Goal: Task Accomplishment & Management: Complete application form

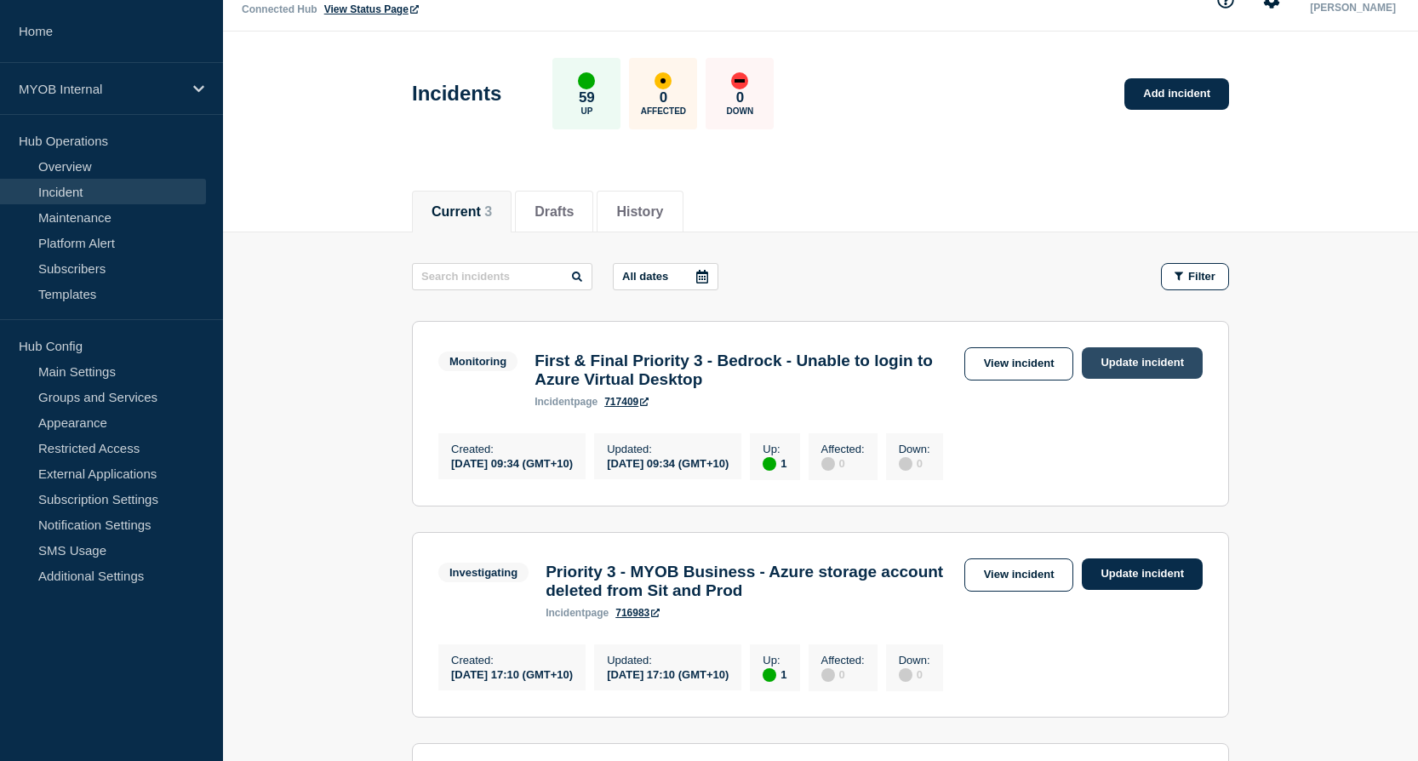
click at [1156, 360] on link "Update incident" at bounding box center [1142, 362] width 121 height 31
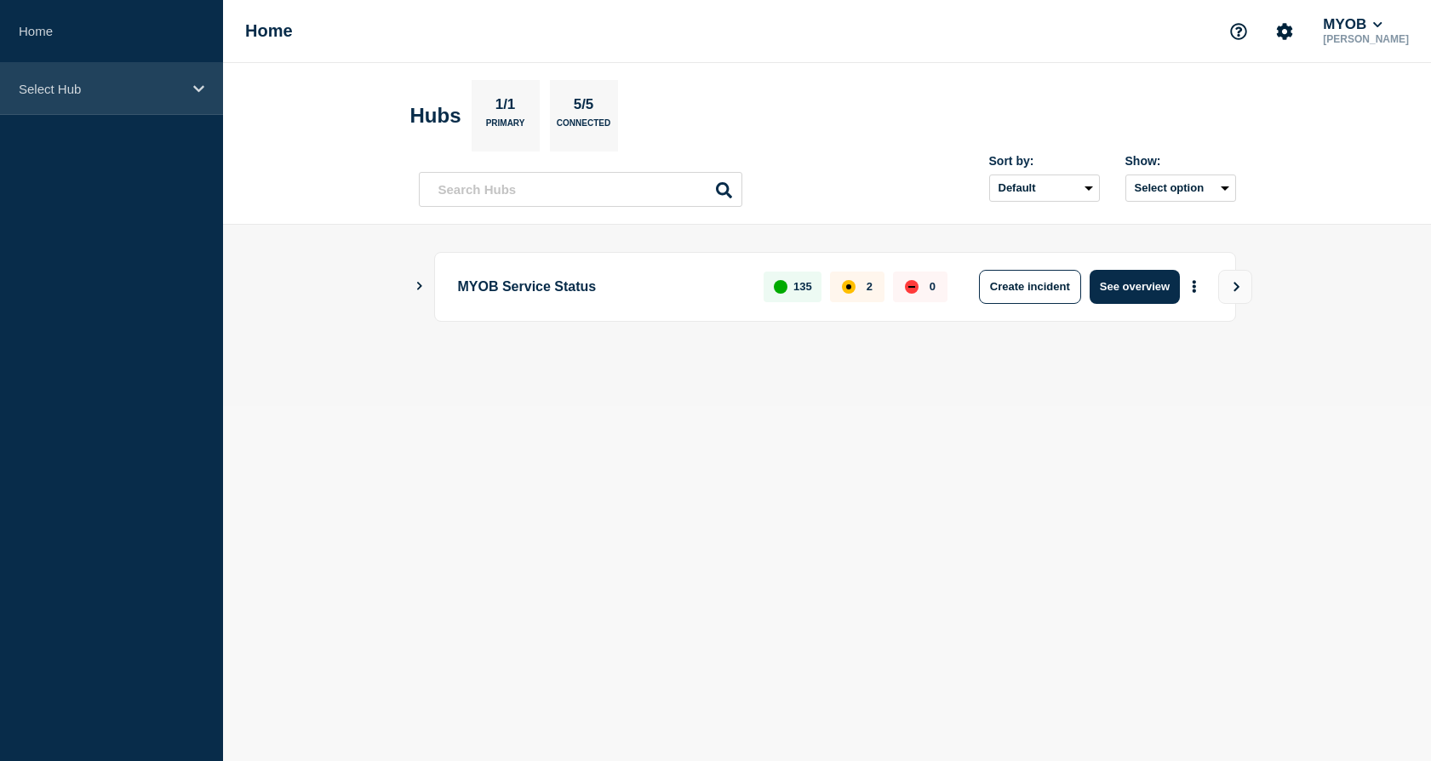
click at [97, 93] on p "Select Hub" at bounding box center [100, 89] width 163 height 14
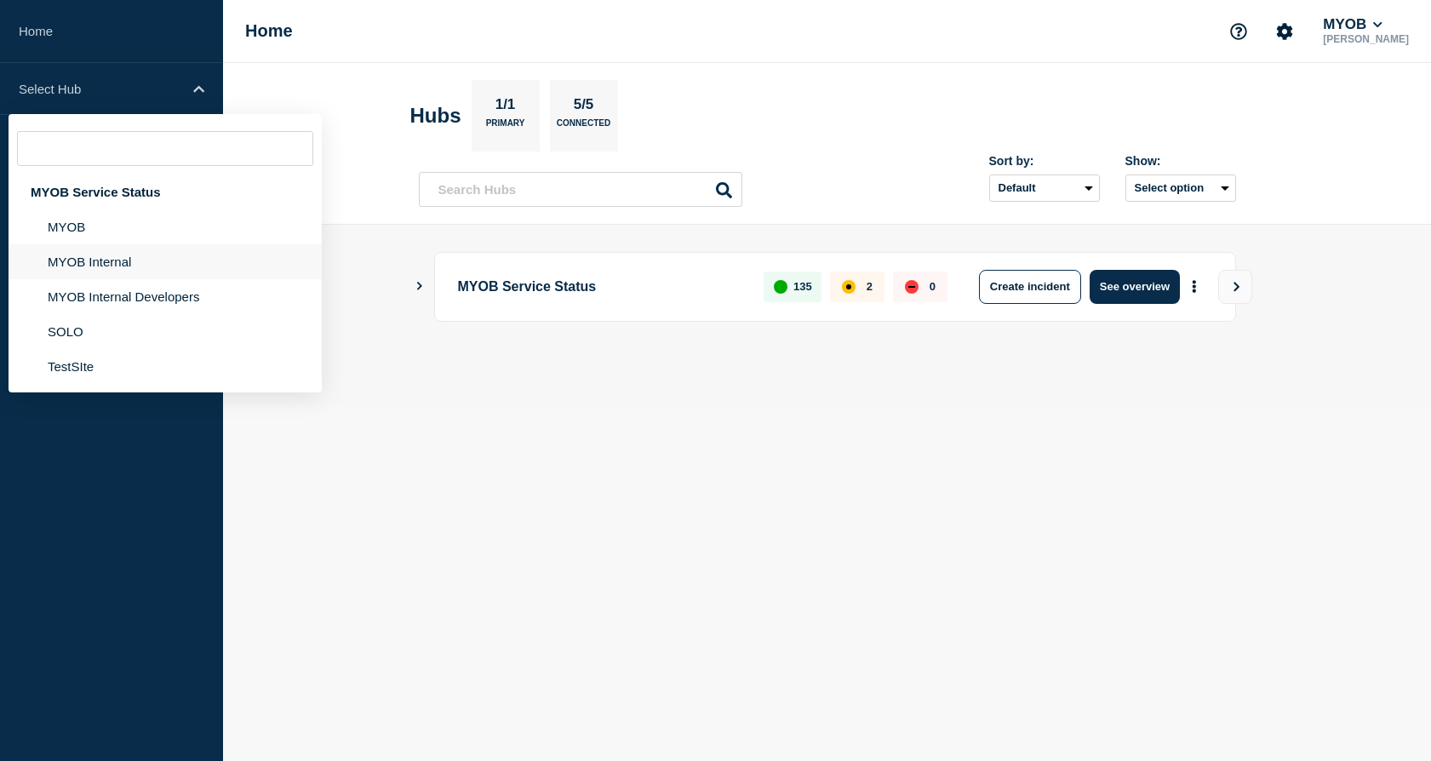
click at [100, 259] on li "MYOB Internal" at bounding box center [165, 261] width 313 height 35
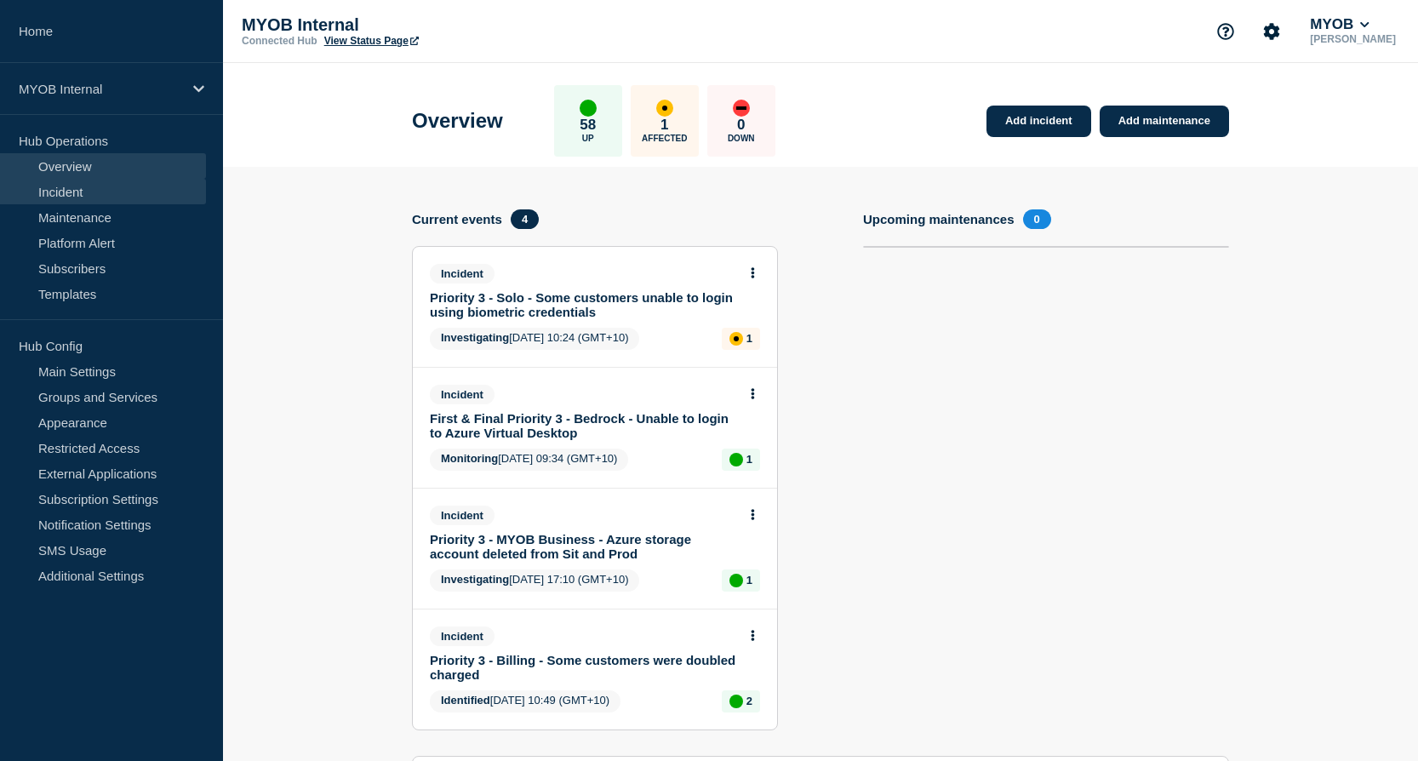
click at [140, 192] on link "Incident" at bounding box center [103, 192] width 206 height 26
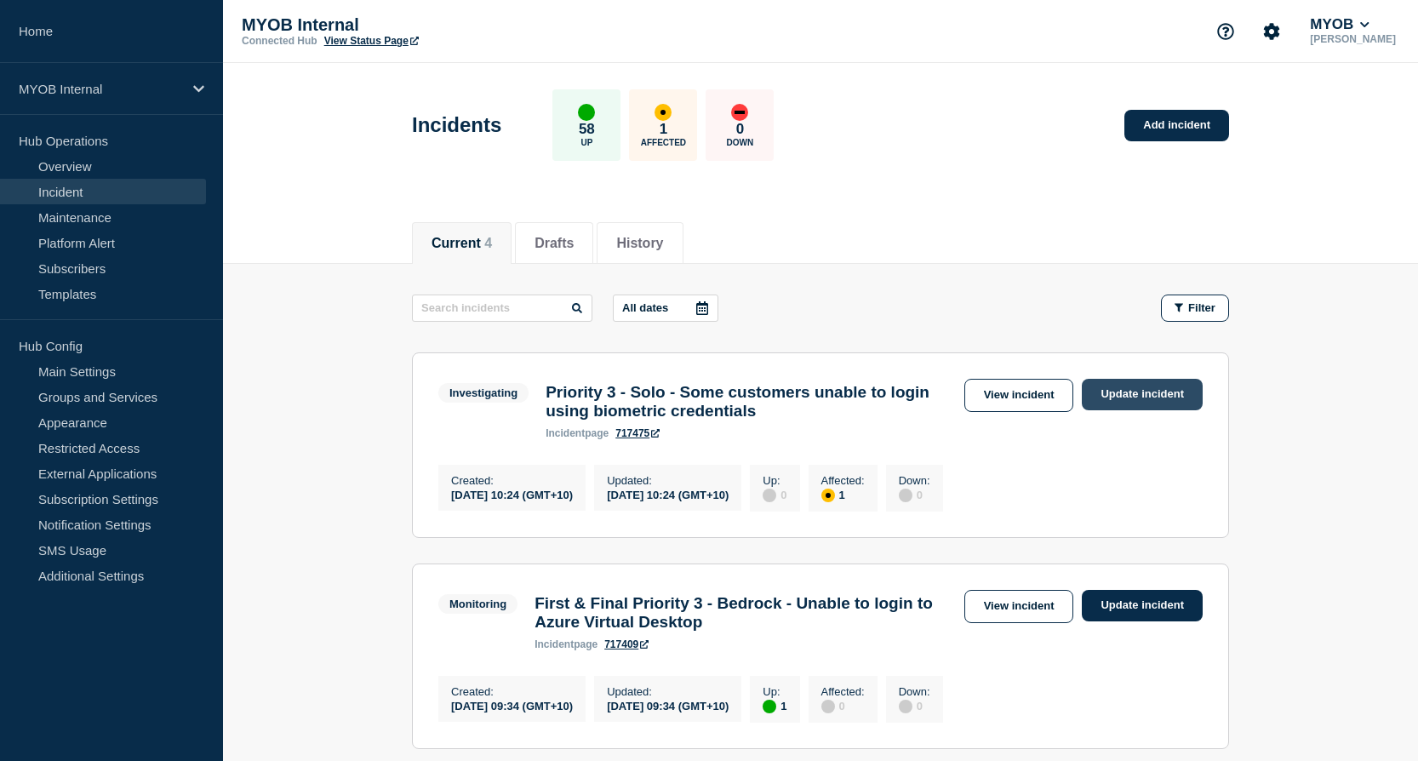
click at [1162, 399] on link "Update incident" at bounding box center [1142, 394] width 121 height 31
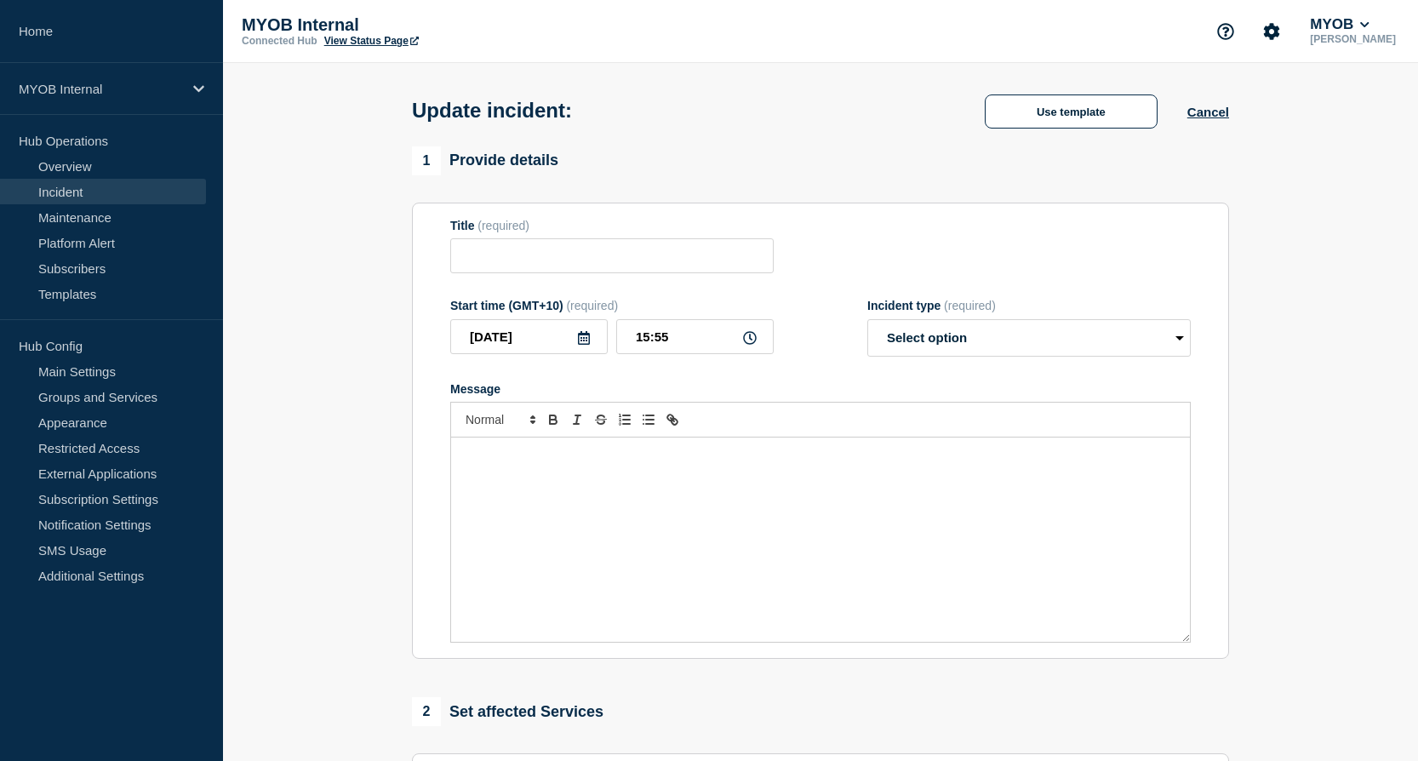
type input "Priority 3 - Solo - Some customers unable to login using biometric credentials"
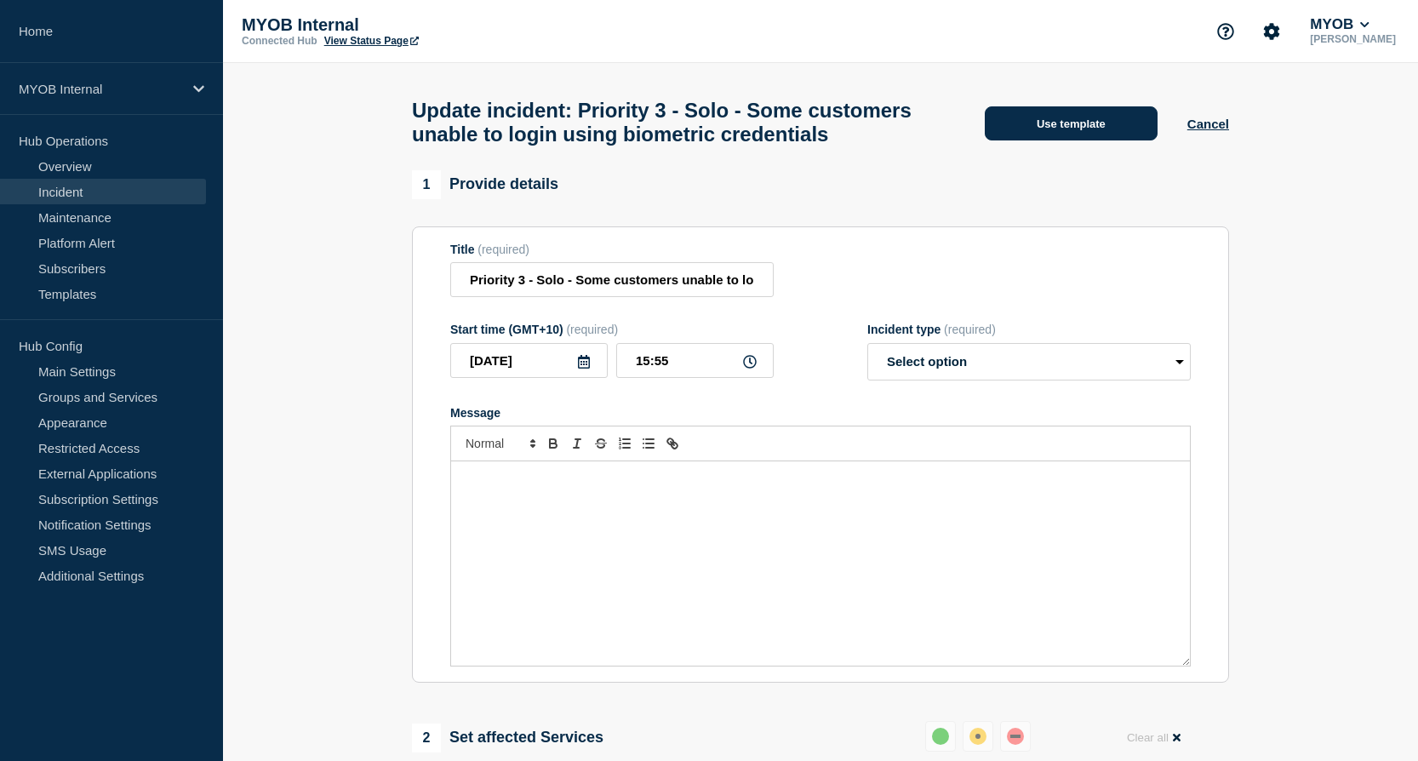
click at [1069, 140] on button "Use template" at bounding box center [1071, 123] width 173 height 34
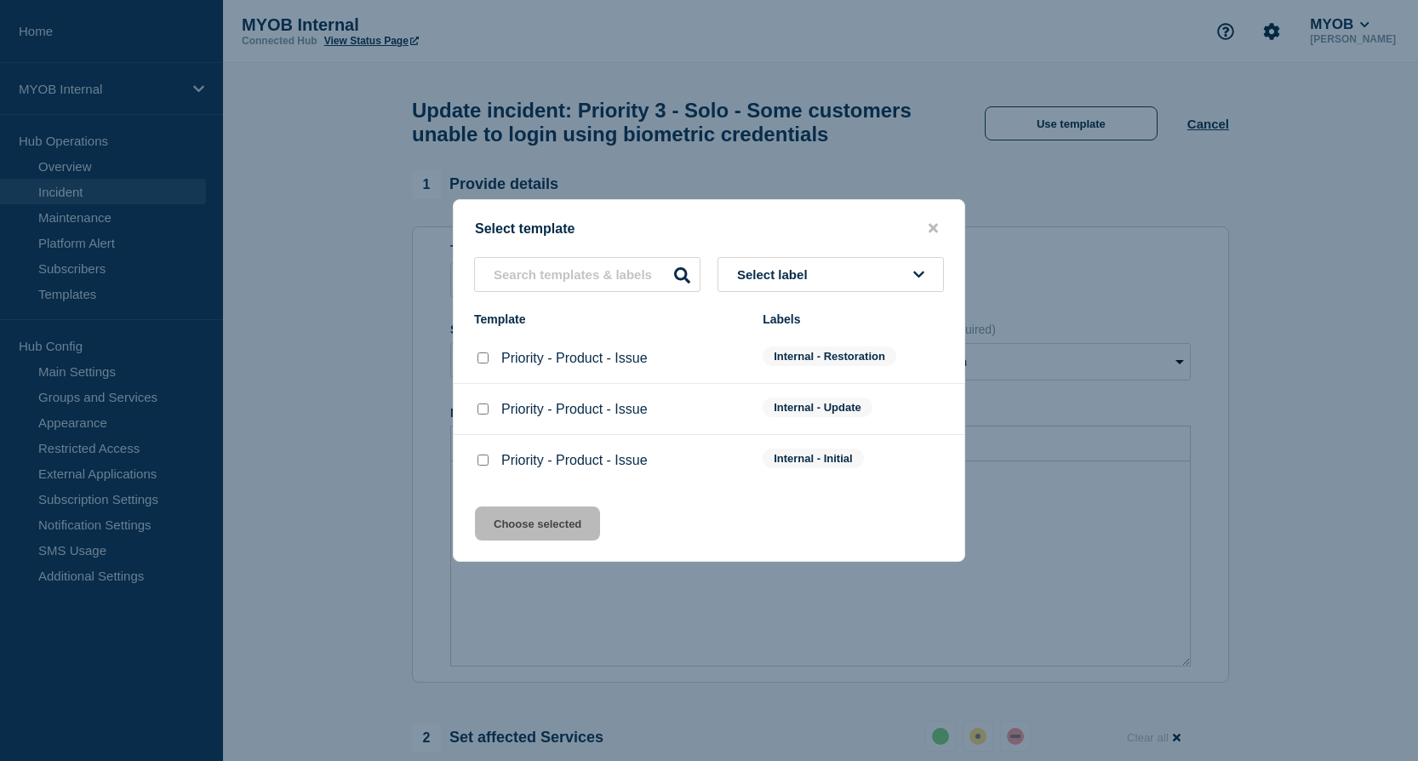
click at [481, 359] on input "Priority - Product - Issue checkbox" at bounding box center [482, 357] width 11 height 11
checkbox input "true"
click at [533, 525] on button "Choose selected" at bounding box center [537, 523] width 125 height 34
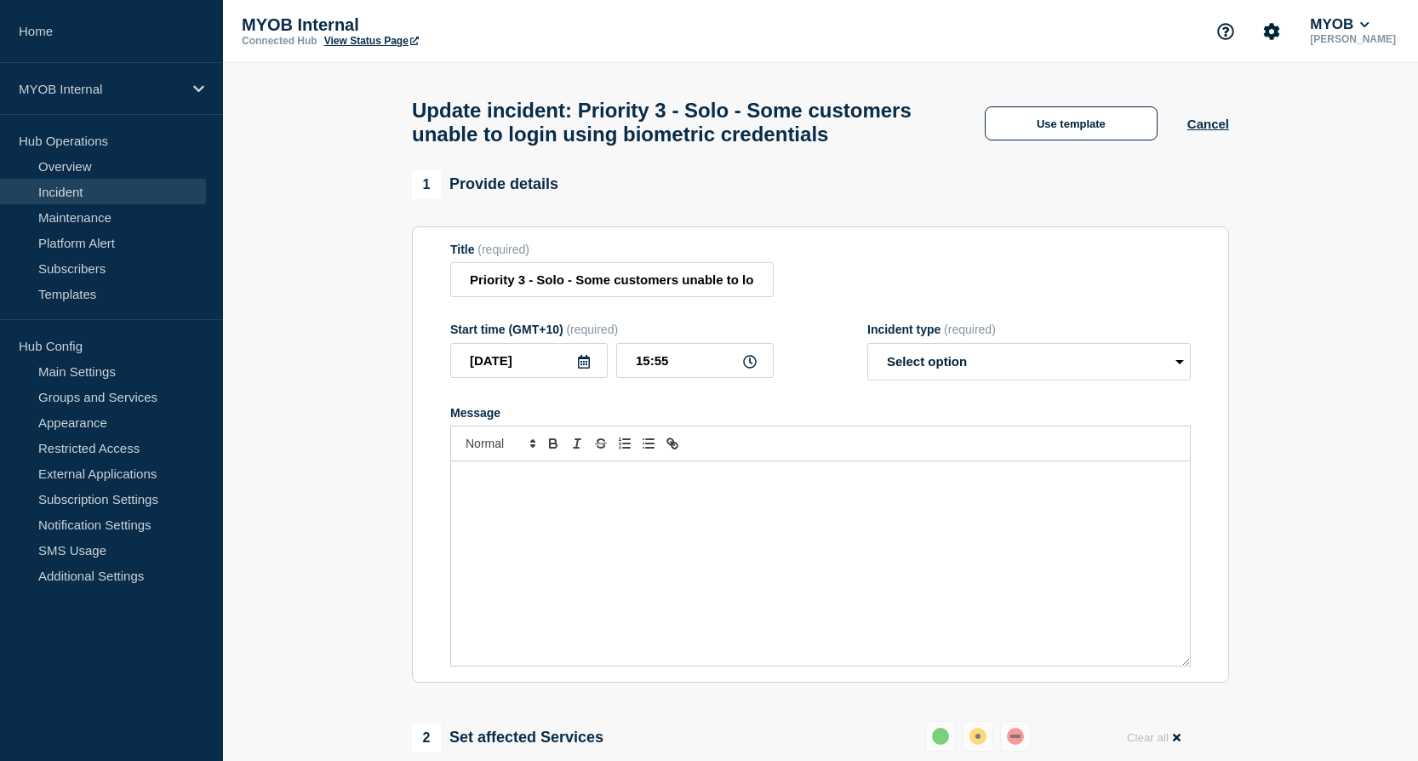
select select "resolved"
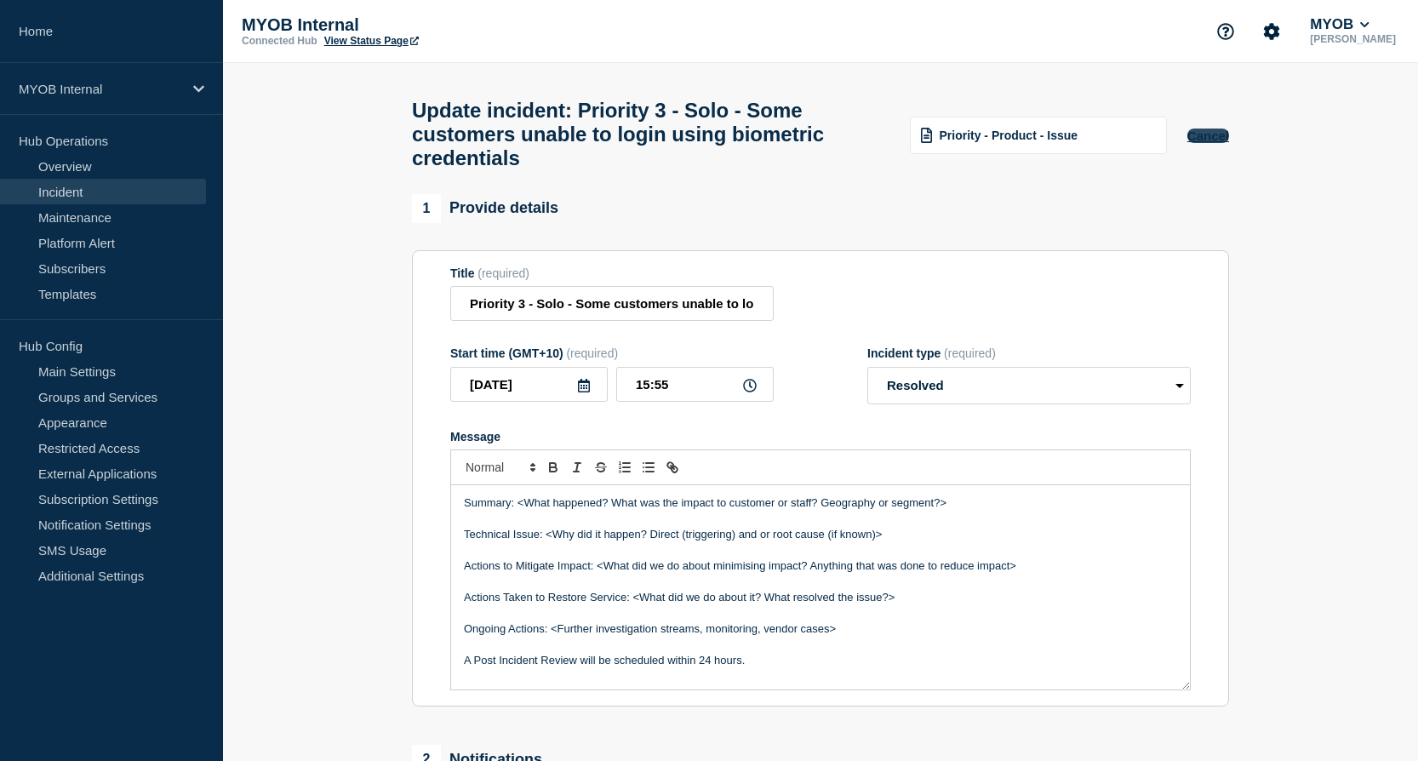
click at [1202, 141] on button "Cancel" at bounding box center [1208, 136] width 42 height 14
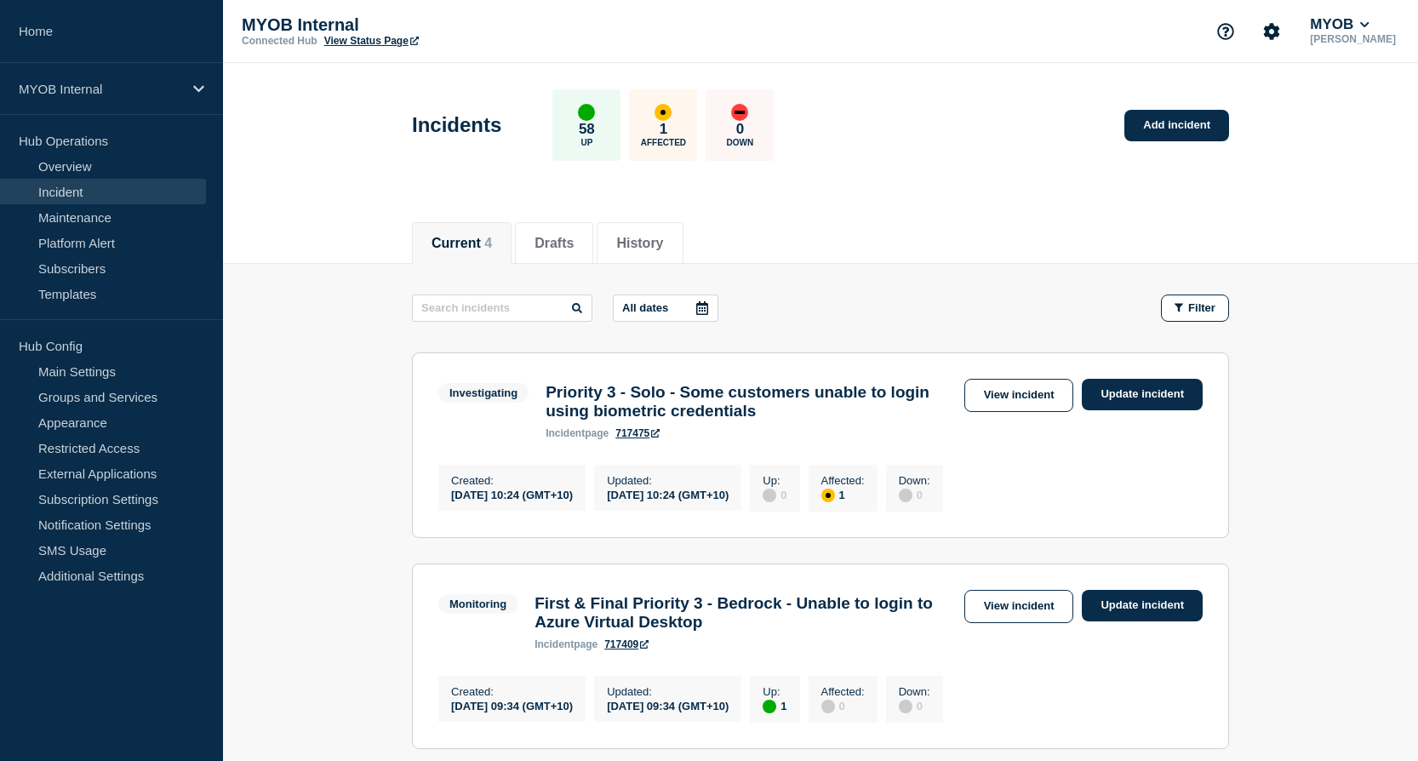
scroll to position [85, 0]
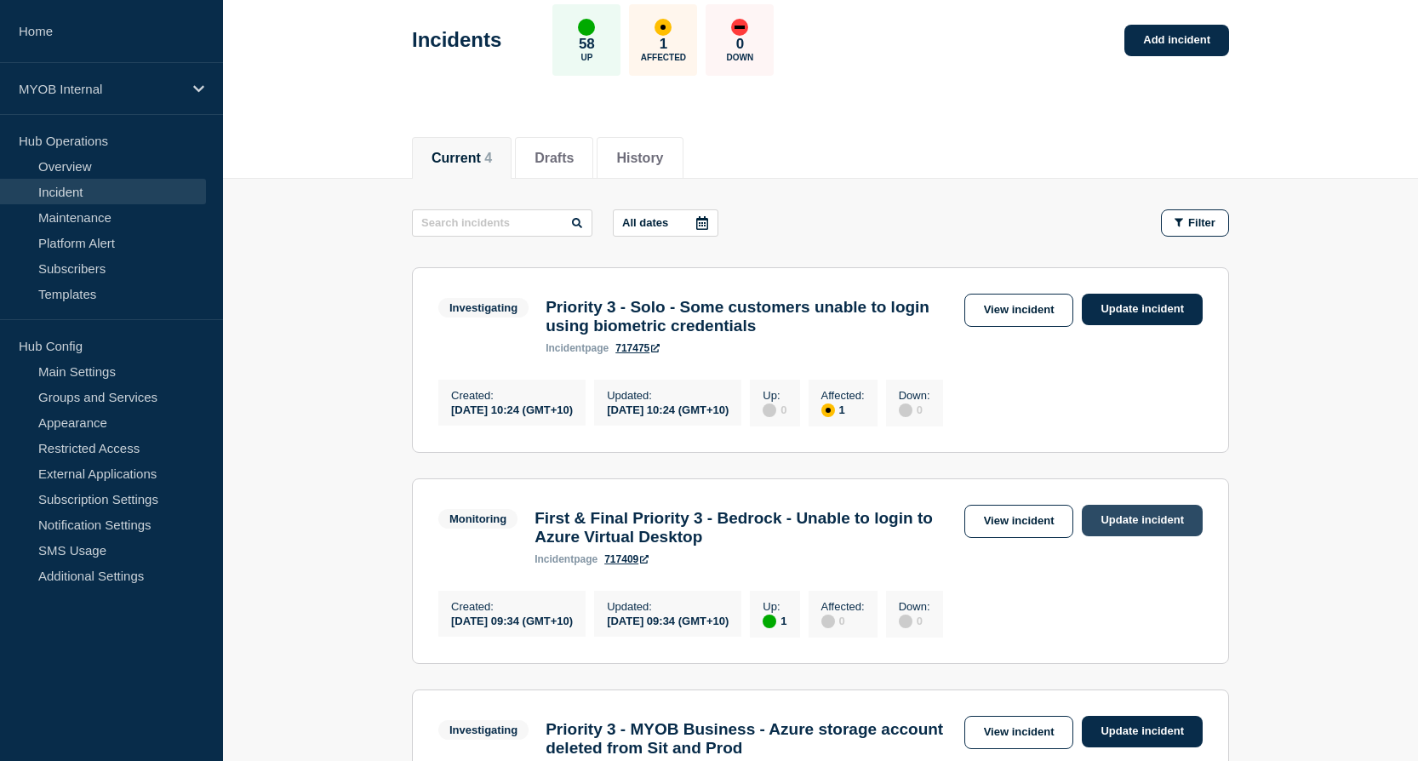
click at [1163, 536] on link "Update incident" at bounding box center [1142, 520] width 121 height 31
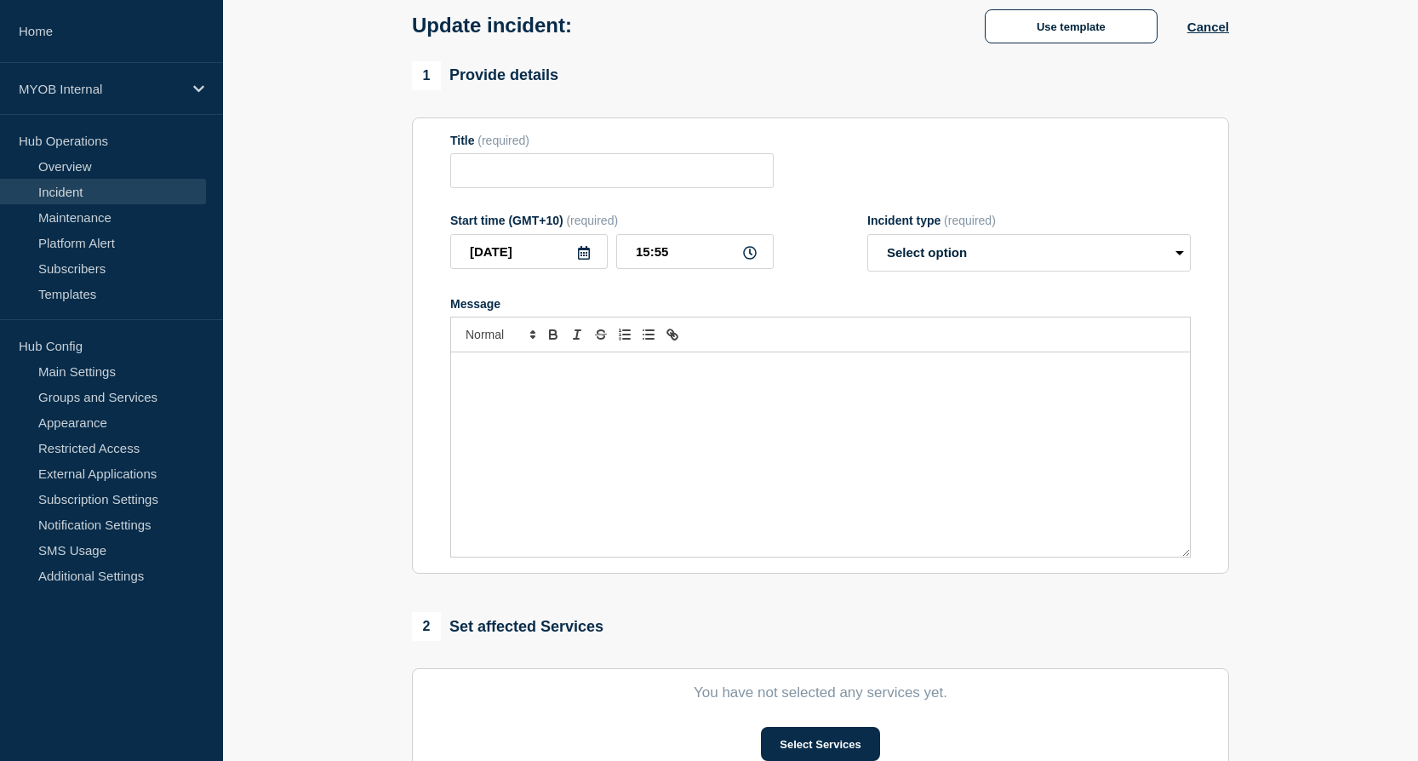
type input "First & Final Priority 3 - Bedrock - Unable to login to Azure Virtual Desktop"
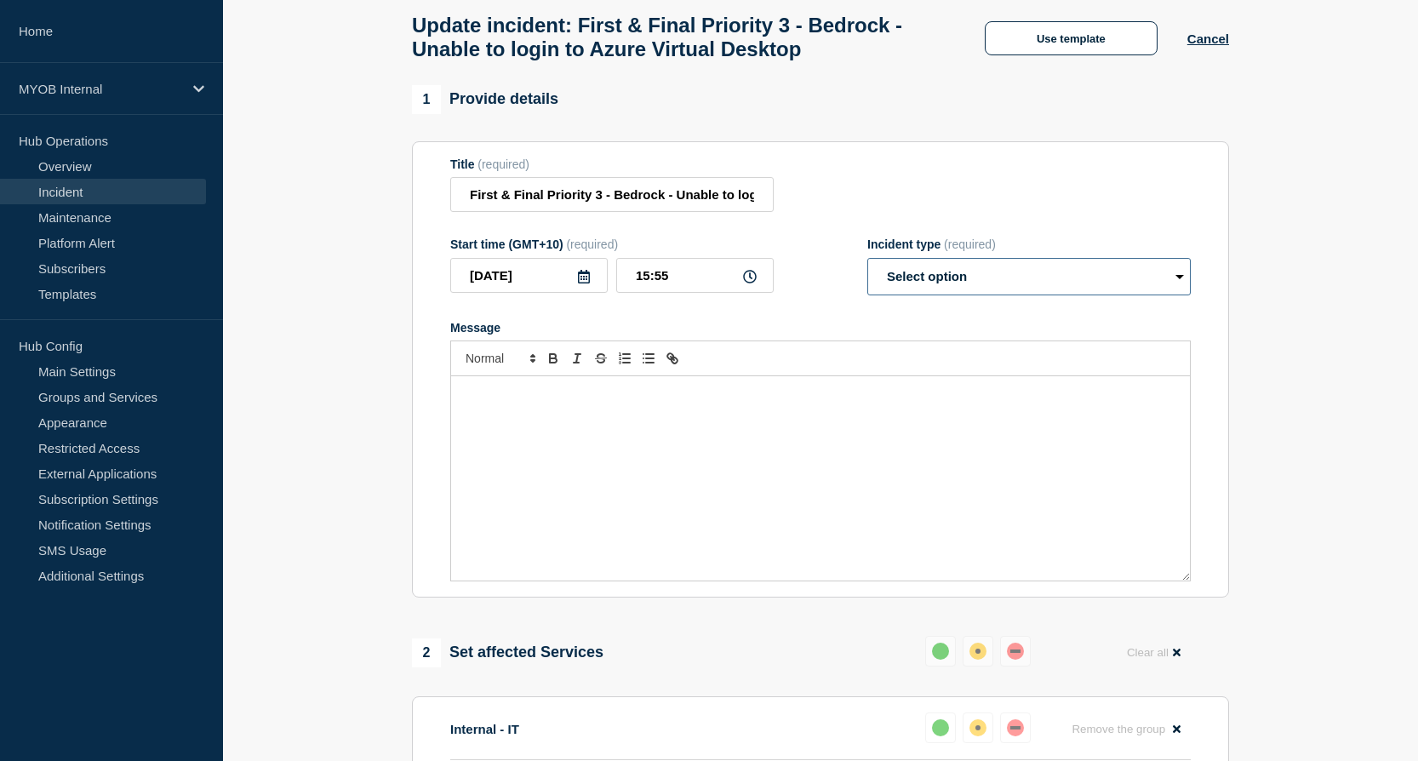
click at [1098, 295] on select "Select option Investigating Identified Monitoring Resolved" at bounding box center [1028, 276] width 323 height 37
select select "resolved"
click at [867, 294] on select "Select option Investigating Identified Monitoring Resolved" at bounding box center [1028, 276] width 323 height 37
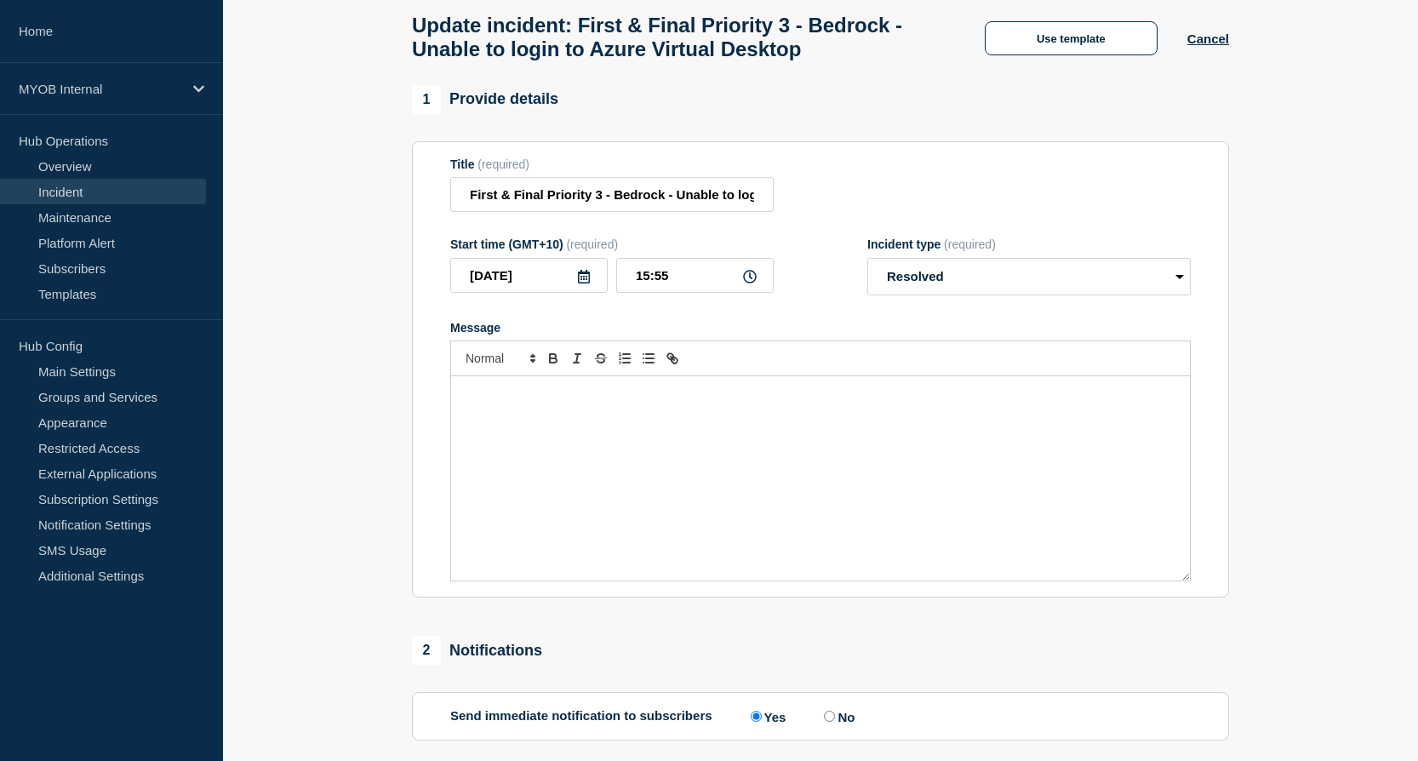
click at [780, 465] on div "Message" at bounding box center [820, 478] width 739 height 204
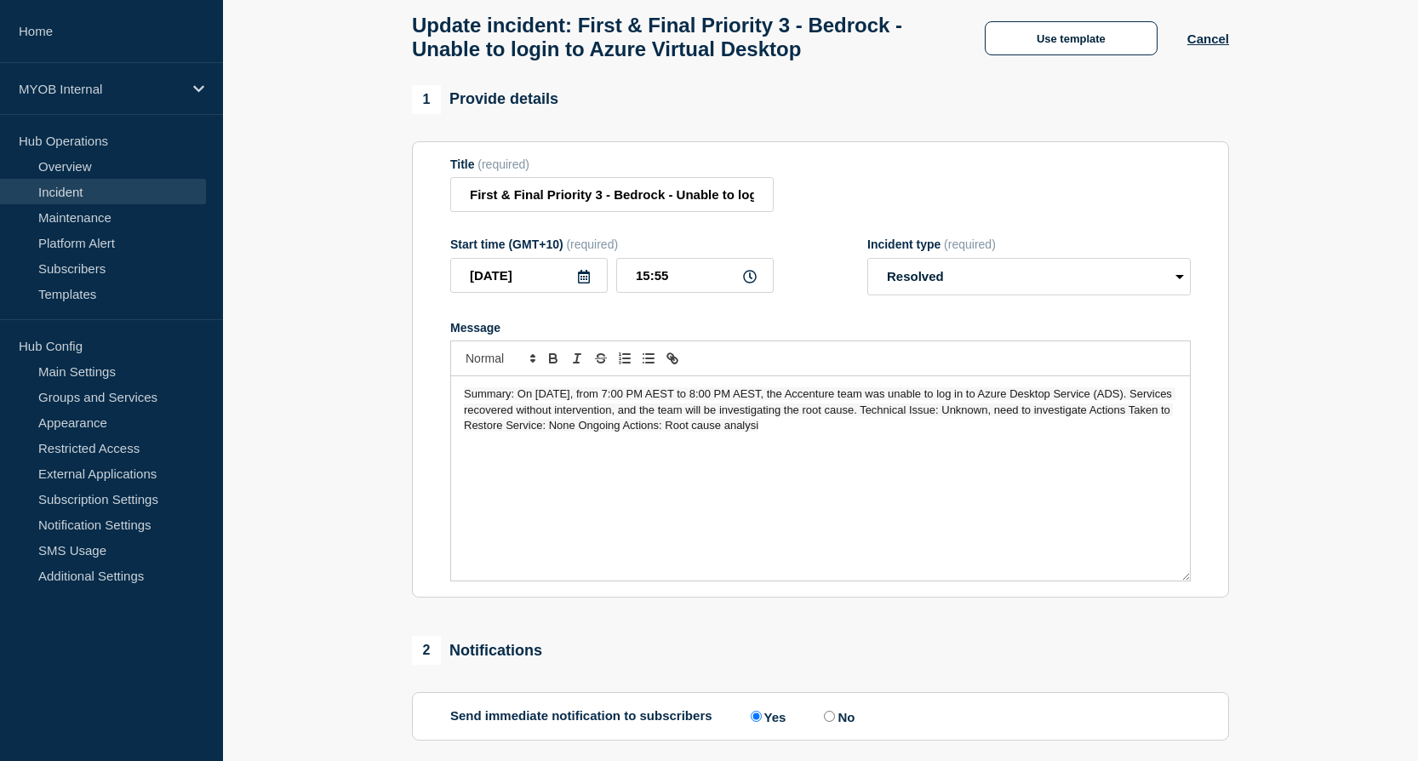
drag, startPoint x: 828, startPoint y: 465, endPoint x: 436, endPoint y: 436, distance: 393.4
click at [436, 436] on section "Title (required) First & Final Priority 3 - Bedrock - Unable to login to Azure …" at bounding box center [820, 369] width 817 height 457
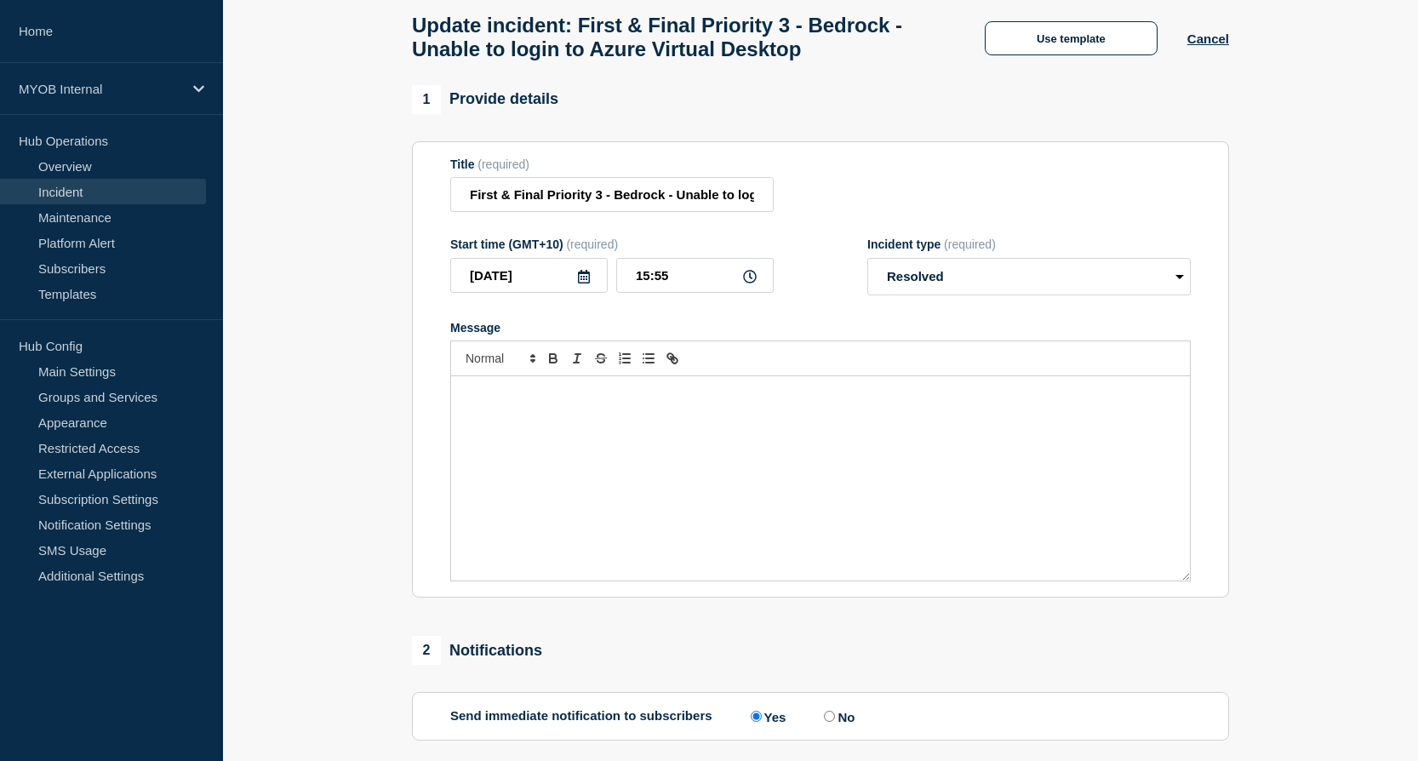
click at [839, 447] on div "Message" at bounding box center [820, 478] width 739 height 204
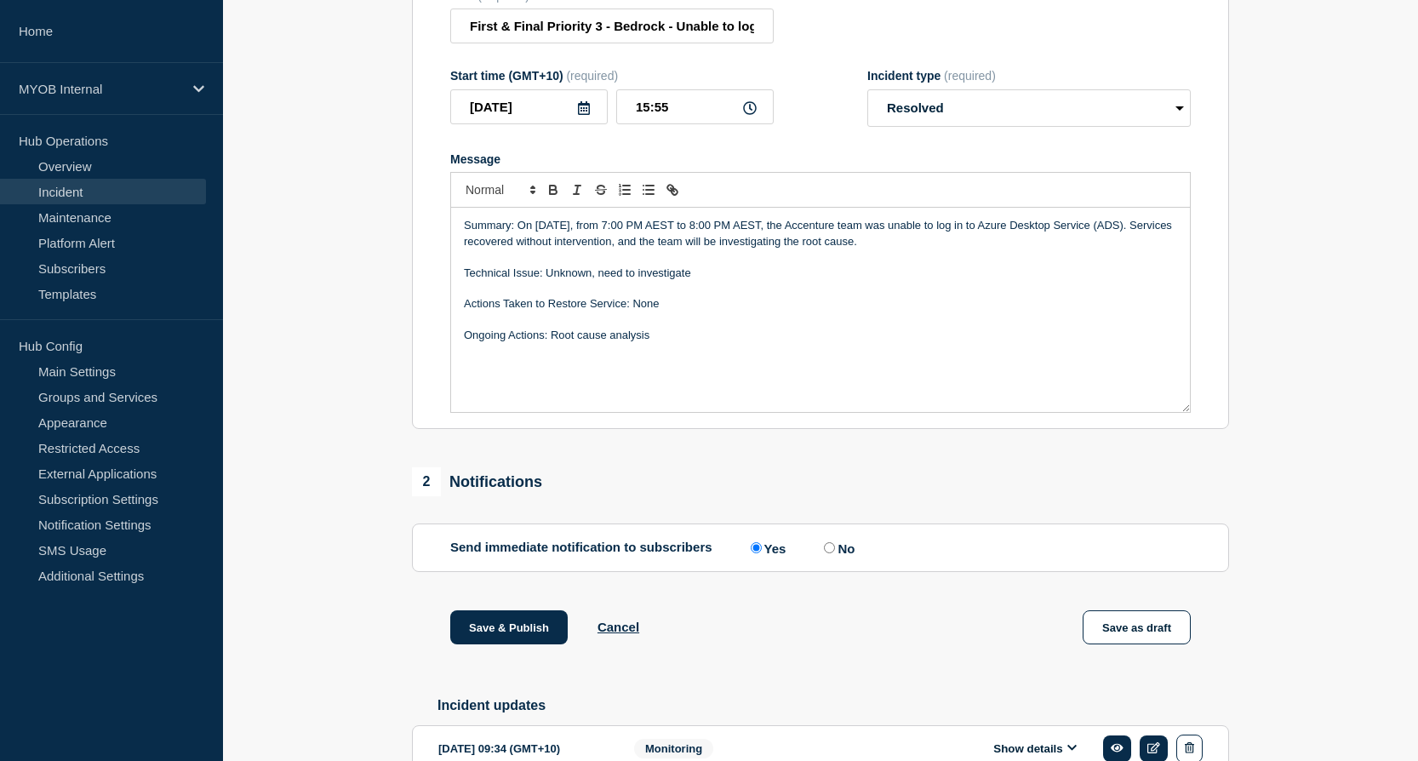
scroll to position [255, 0]
click at [832, 552] on input "No" at bounding box center [829, 545] width 11 height 11
radio input "true"
radio input "false"
click at [497, 643] on button "Save & Publish" at bounding box center [508, 626] width 117 height 34
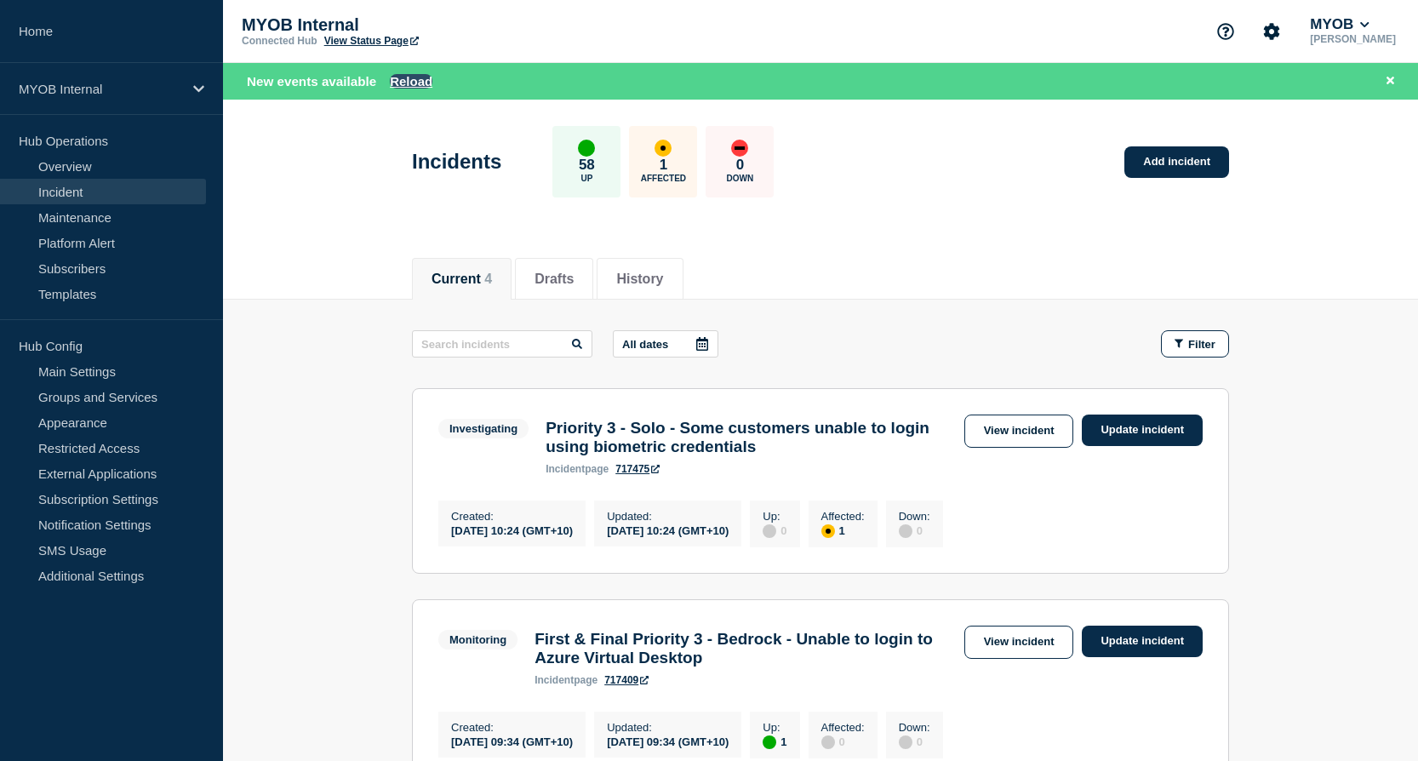
click at [401, 79] on button "Reload" at bounding box center [411, 81] width 43 height 14
